Goal: Navigation & Orientation: Find specific page/section

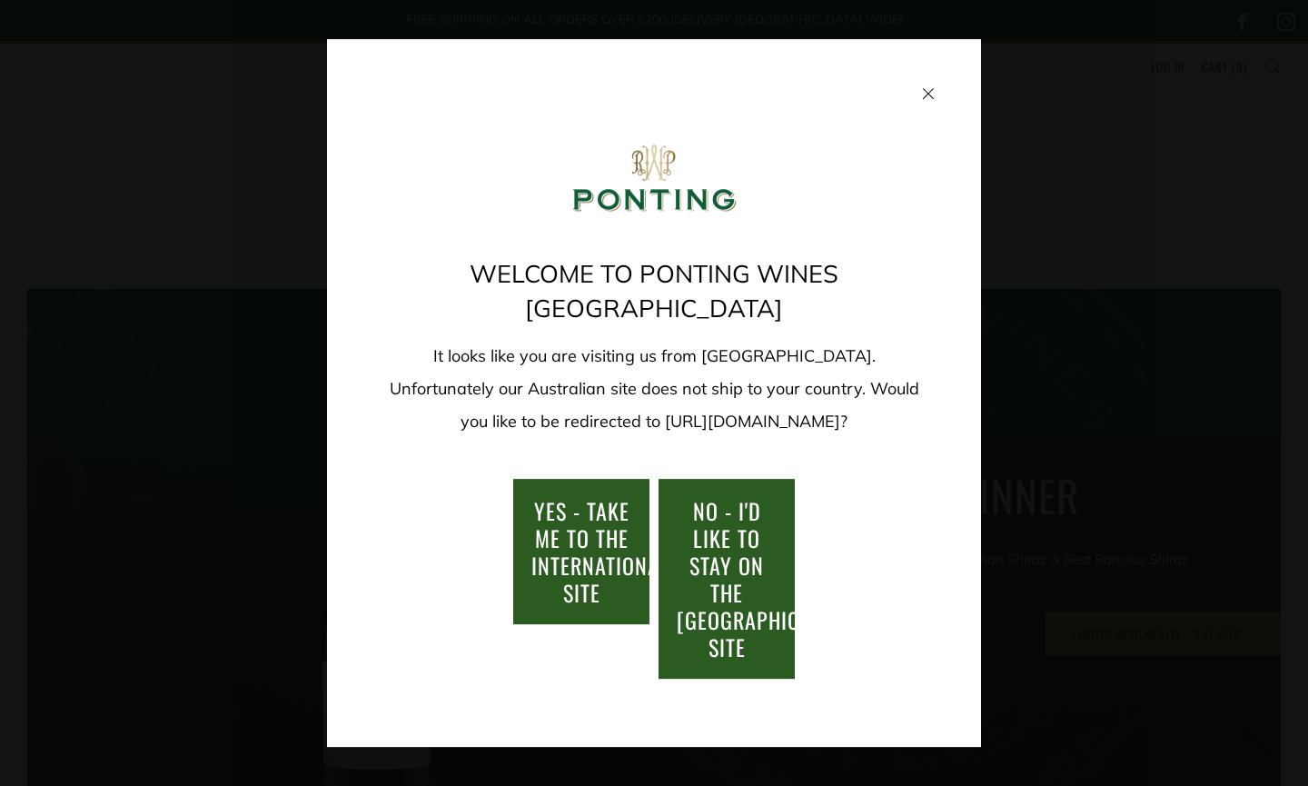
click at [580, 515] on span "YES - take me to the international site" at bounding box center [601, 551] width 138 height 114
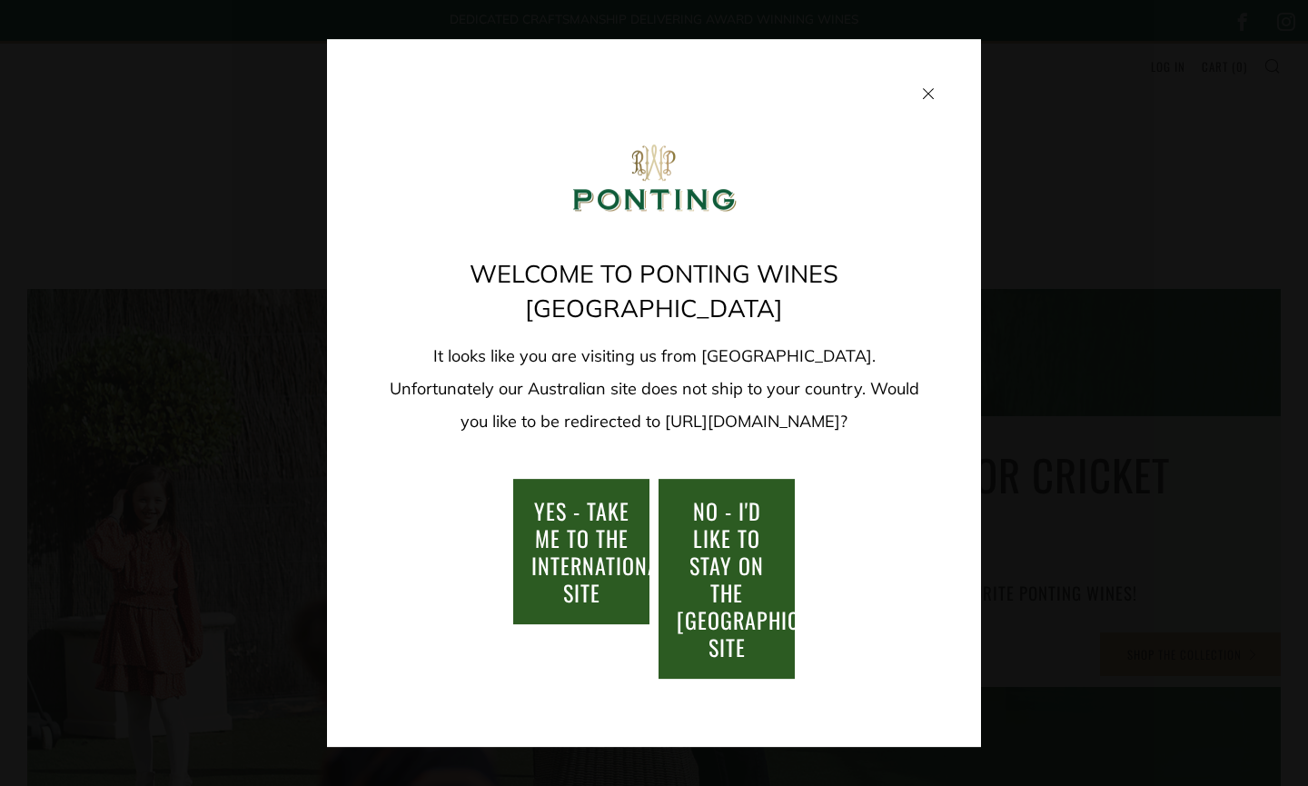
click at [744, 569] on link "NO - I'd like to stay on the [GEOGRAPHIC_DATA]/[GEOGRAPHIC_DATA] site" at bounding box center [727, 579] width 136 height 200
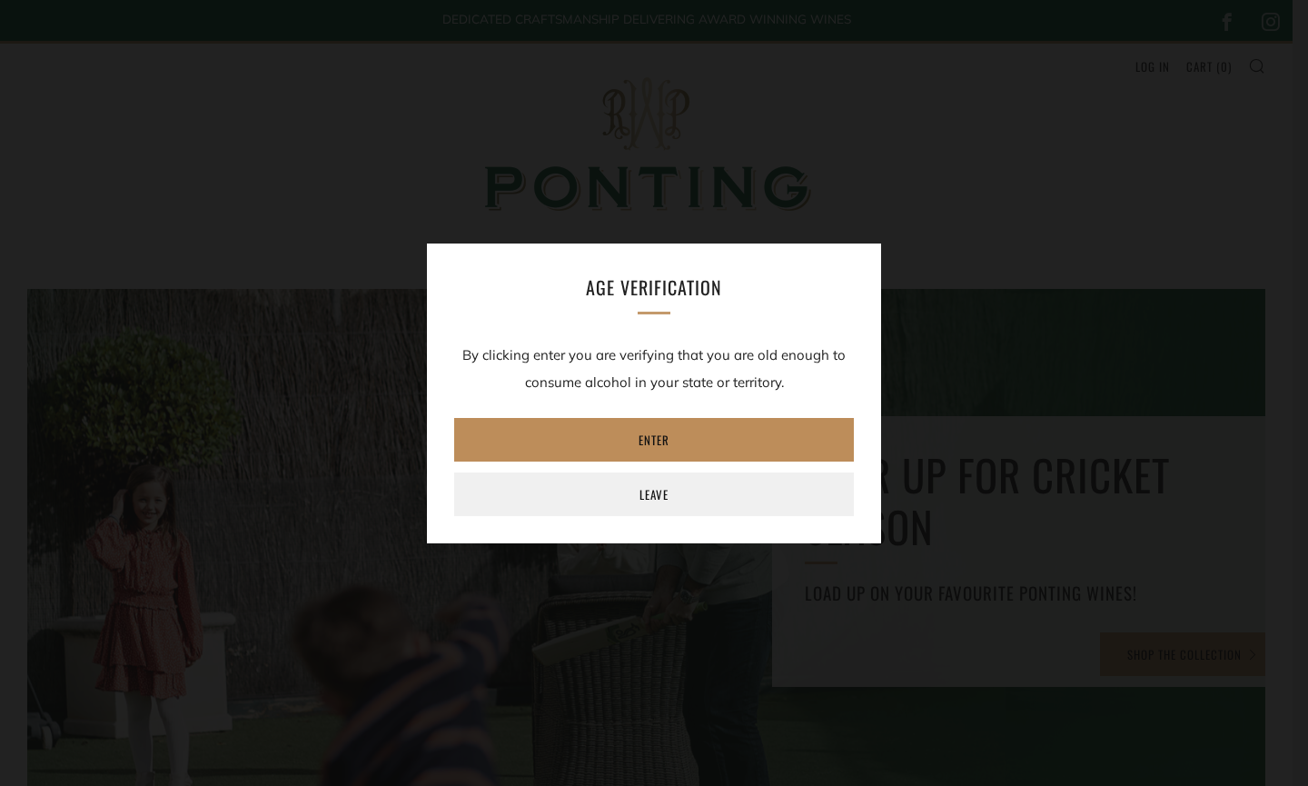
click at [599, 455] on link "Enter" at bounding box center [654, 440] width 400 height 44
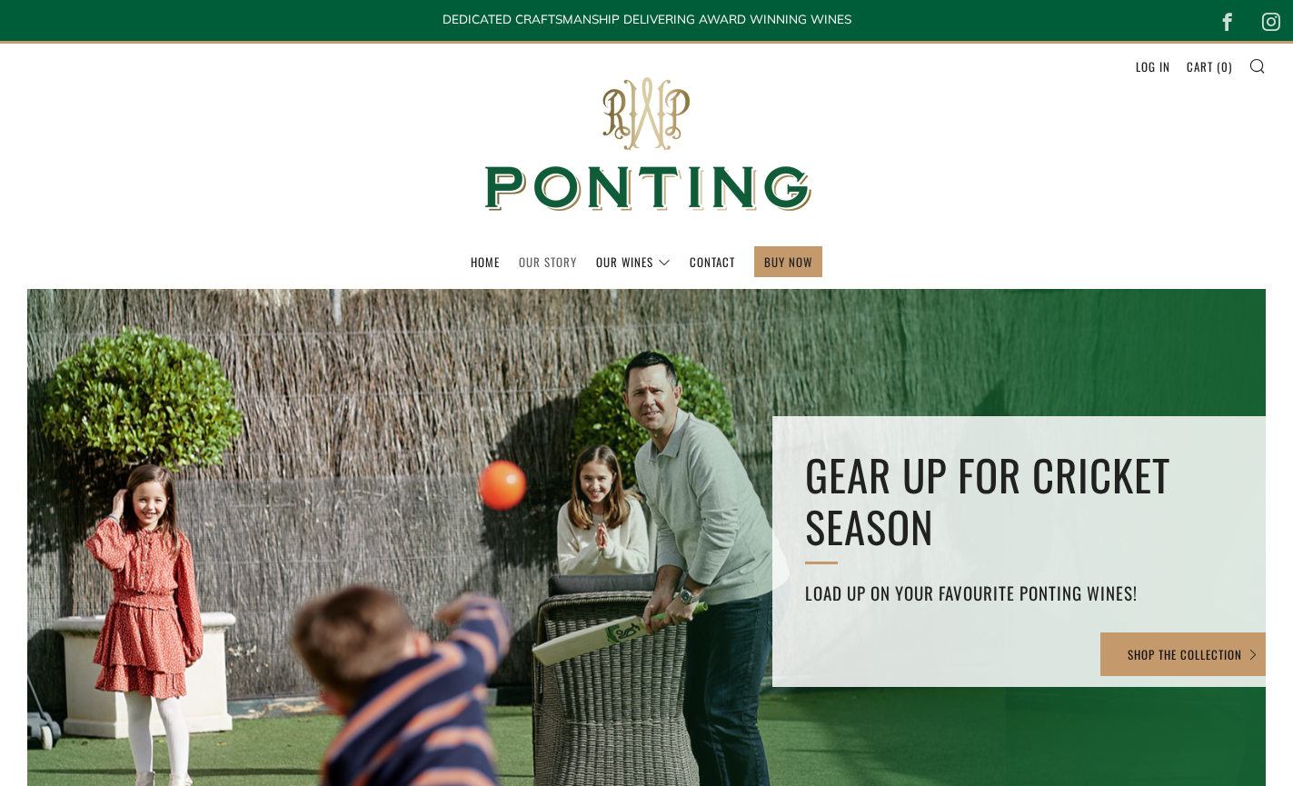
click at [545, 264] on link "Our Story" at bounding box center [548, 261] width 58 height 29
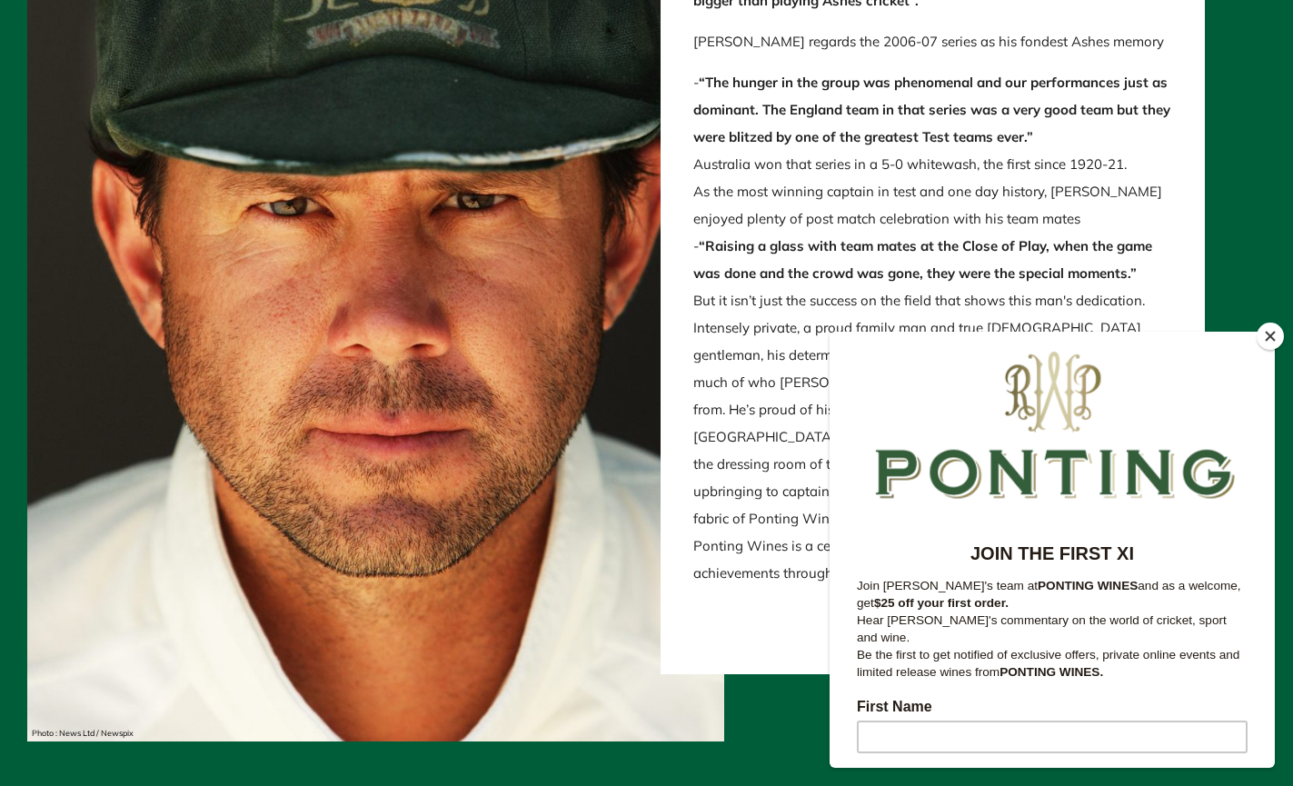
scroll to position [2232, 0]
